Goal: Task Accomplishment & Management: Use online tool/utility

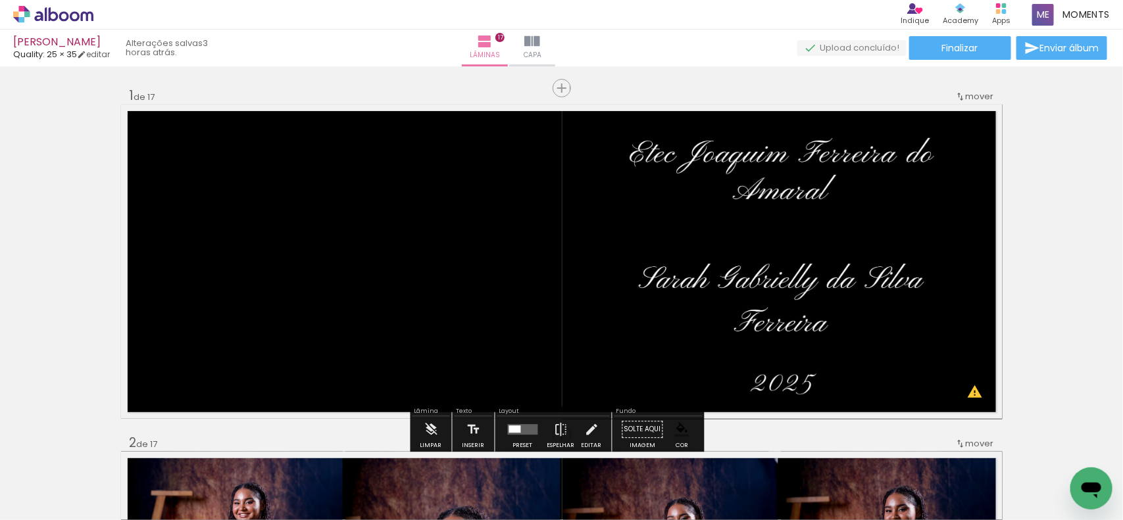
scroll to position [0, 2966]
